Goal: Task Accomplishment & Management: Manage account settings

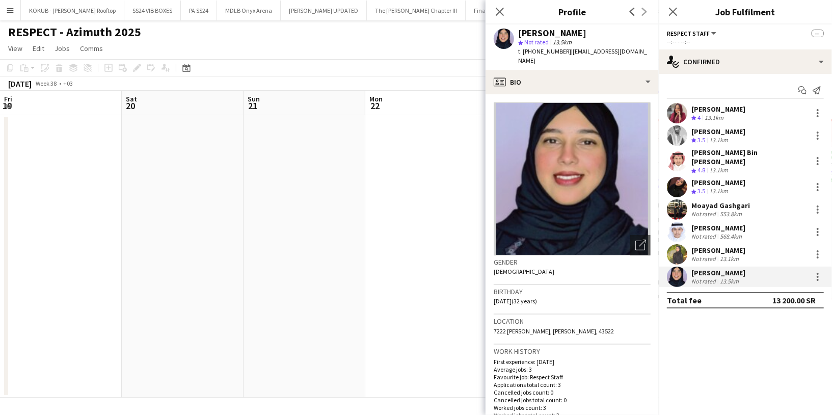
scroll to position [47, 0]
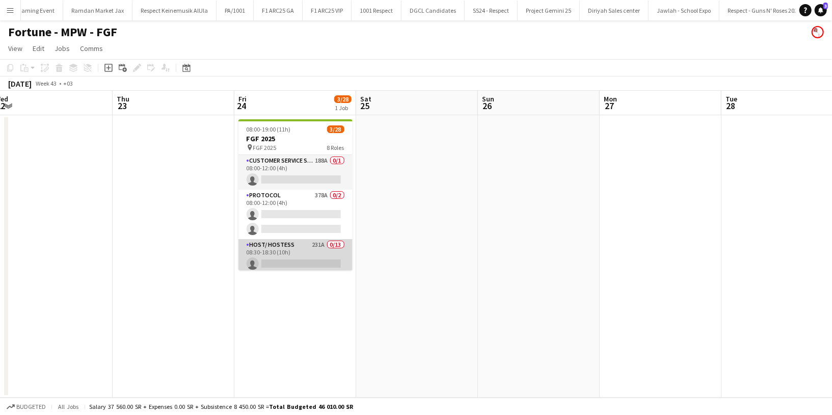
click at [299, 247] on app-card-role "Host/ Hostess 231A 0/13 08:30-18:30 (10h) single-neutral-actions single-neutral…" at bounding box center [295, 345] width 114 height 212
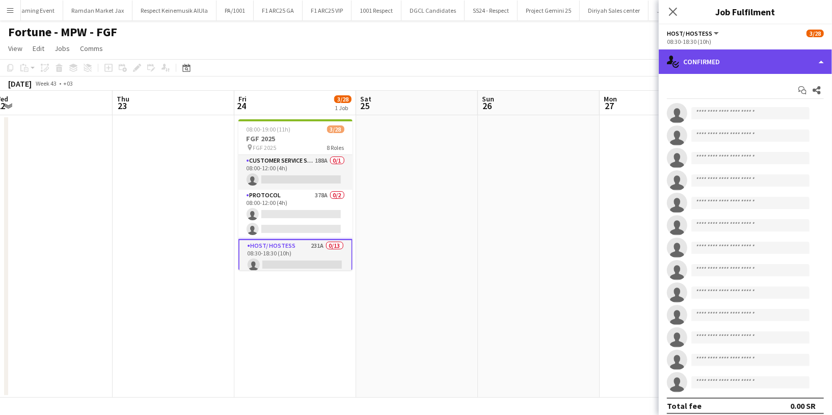
click at [710, 60] on div "single-neutral-actions-check-2 Confirmed" at bounding box center [745, 61] width 173 height 24
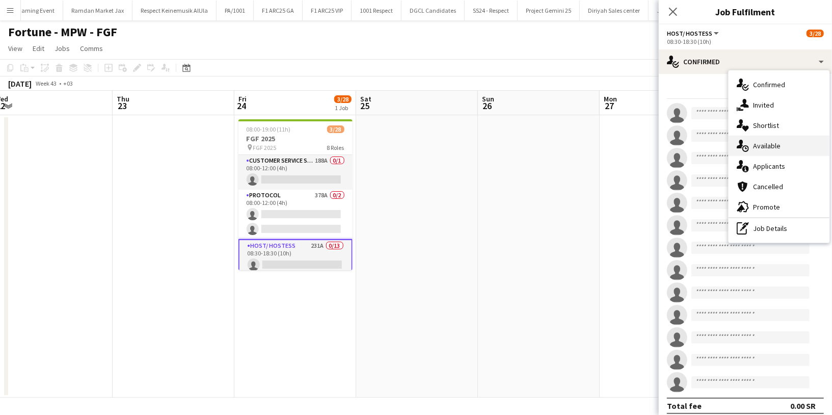
click at [776, 141] on span "Available" at bounding box center [767, 145] width 28 height 9
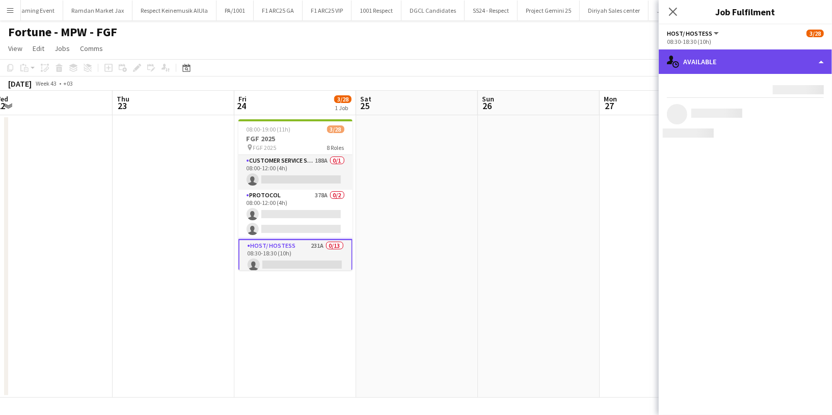
click at [735, 58] on div "single-neutral-actions-upload Available" at bounding box center [745, 61] width 173 height 24
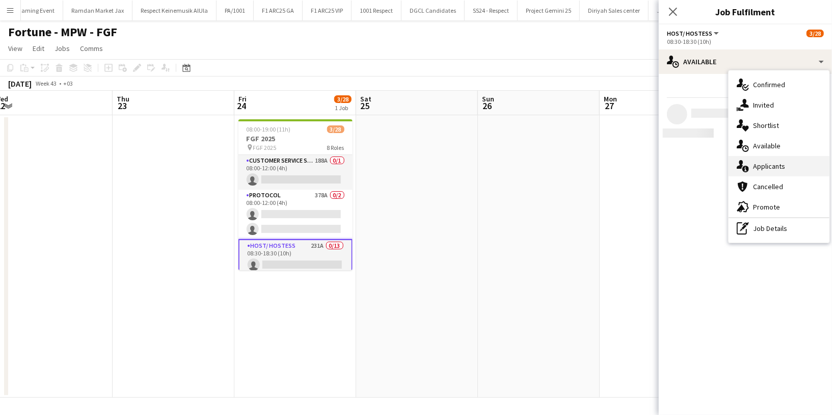
click at [781, 163] on span "Applicants" at bounding box center [769, 166] width 32 height 9
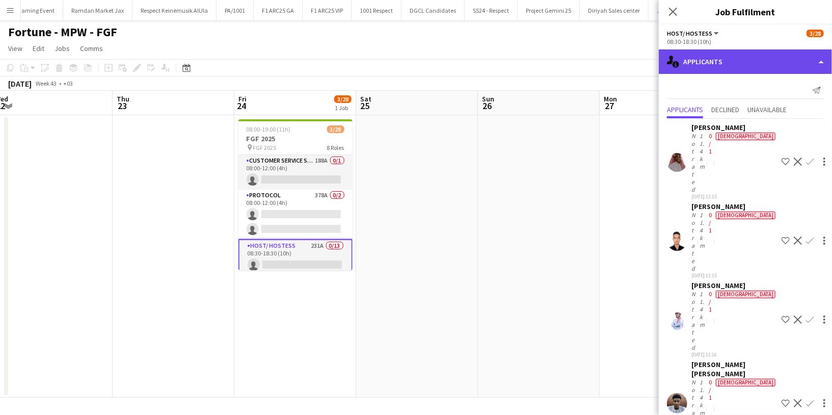
click at [727, 67] on div "single-neutral-actions-information Applicants" at bounding box center [745, 61] width 173 height 24
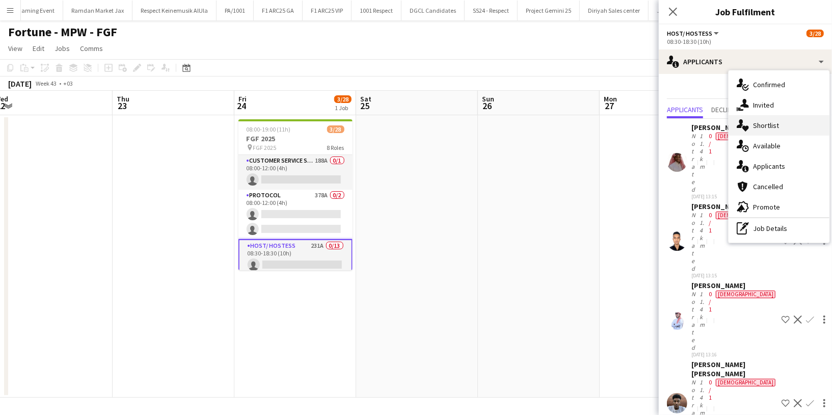
click at [781, 129] on div "single-neutral-actions-heart Shortlist" at bounding box center [779, 125] width 101 height 20
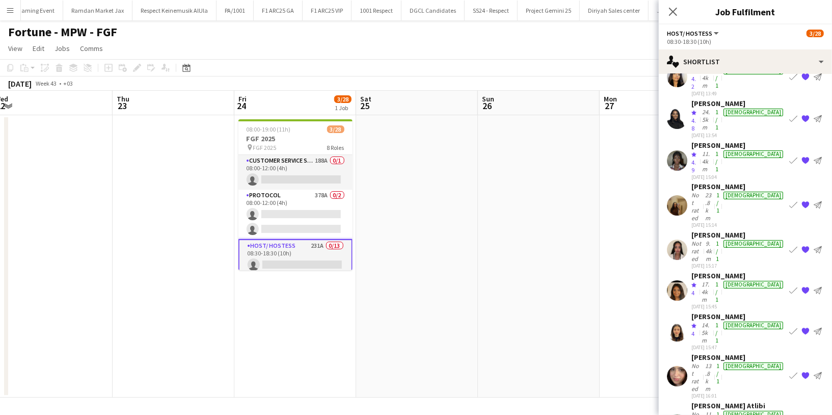
scroll to position [170, 0]
click at [680, 320] on app-user-avatar at bounding box center [677, 330] width 20 height 20
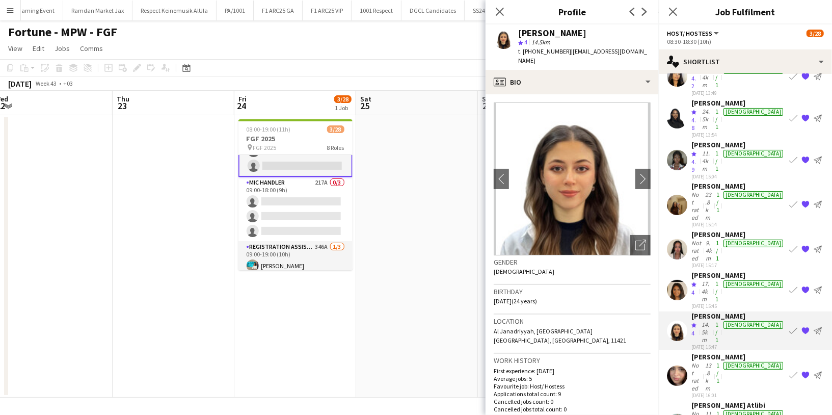
scroll to position [278, 0]
click at [559, 32] on div "Qamar Beshkar" at bounding box center [552, 33] width 68 height 9
copy div "Qamar Beshkar"
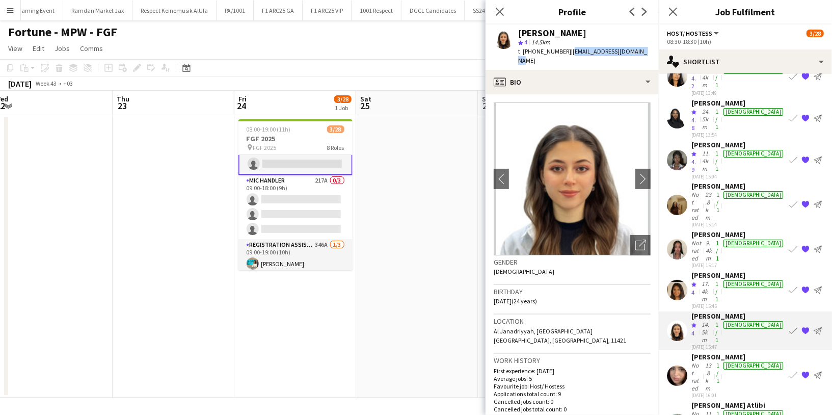
drag, startPoint x: 641, startPoint y: 48, endPoint x: 569, endPoint y: 47, distance: 72.4
click at [568, 47] on div "Qamar Beshkar star 4 14.5km t. +966530647039 | qamar.beshkar8@gmail.com" at bounding box center [572, 46] width 173 height 45
click at [565, 48] on span "| qamar.beshkar8@gmail.com" at bounding box center [582, 55] width 129 height 17
drag, startPoint x: 568, startPoint y: 47, endPoint x: 648, endPoint y: 50, distance: 80.5
click at [648, 50] on div "Qamar Beshkar star 4 14.5km t. +966530647039 | qamar.beshkar8@gmail.com" at bounding box center [572, 46] width 173 height 45
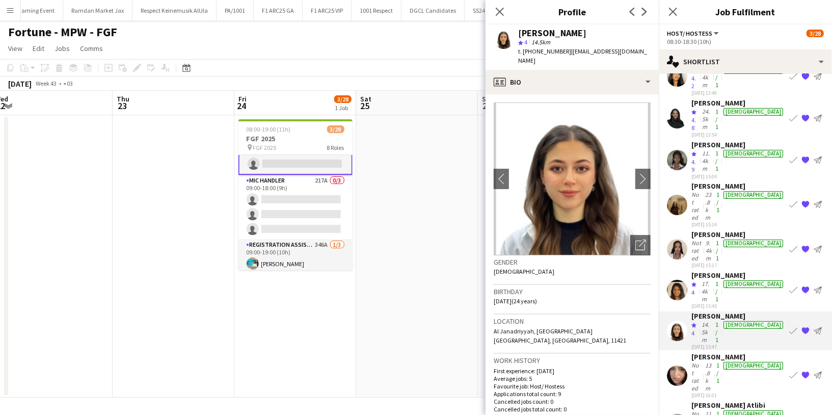
copy app-crew-profile "qamar.beshkar8@gmail.com profile"
click at [547, 31] on div "Qamar Beshkar" at bounding box center [552, 33] width 68 height 9
copy div "Qamar Beshkar"
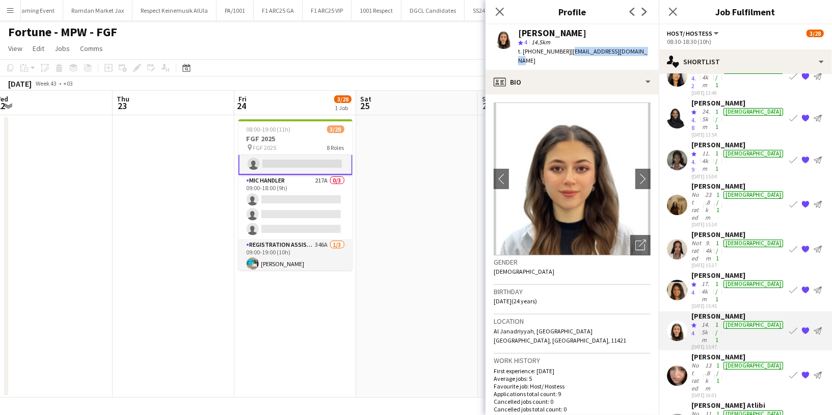
drag, startPoint x: 645, startPoint y: 49, endPoint x: 567, endPoint y: 49, distance: 78.0
click at [567, 49] on div "Qamar Beshkar star 4 14.5km t. +966530647039 | qamar.beshkar8@gmail.com" at bounding box center [572, 46] width 173 height 45
copy span "qamar.beshkar8@gmail.com"
